Goal: Check status: Check status

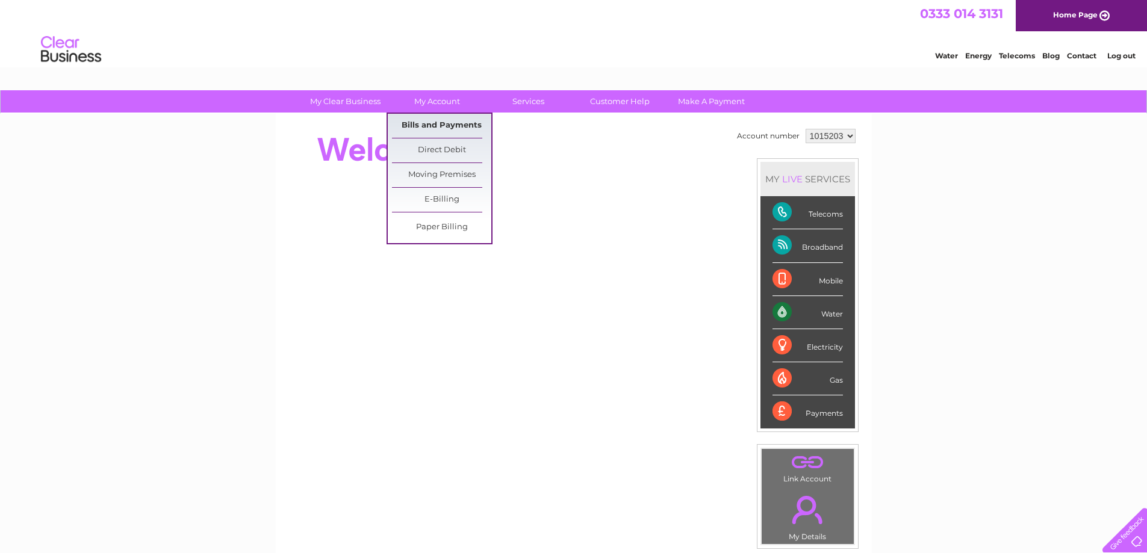
click at [442, 123] on link "Bills and Payments" at bounding box center [441, 126] width 99 height 24
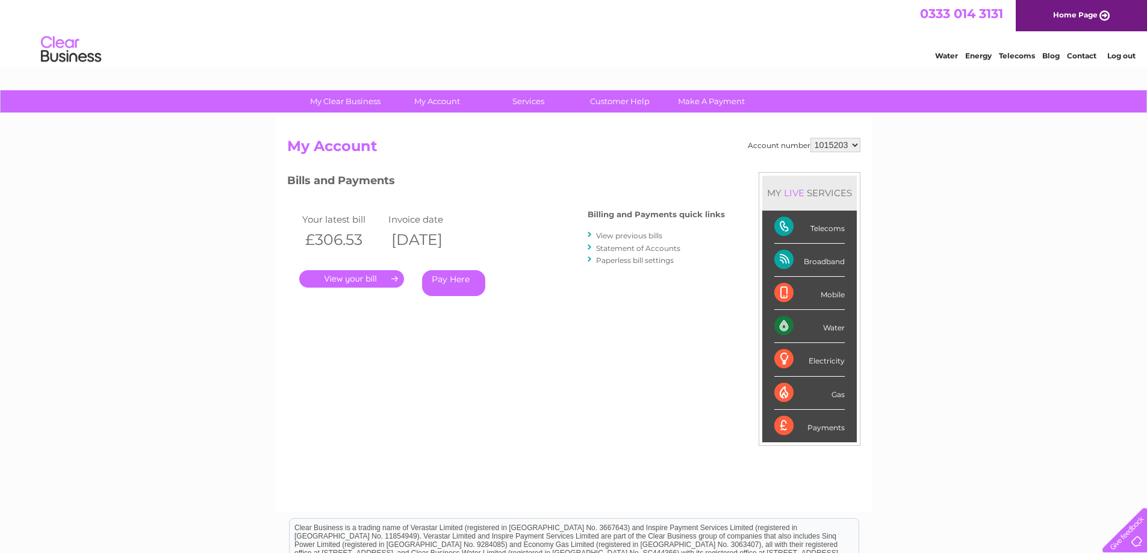
click at [349, 279] on link "." at bounding box center [351, 278] width 105 height 17
